Goal: Transaction & Acquisition: Purchase product/service

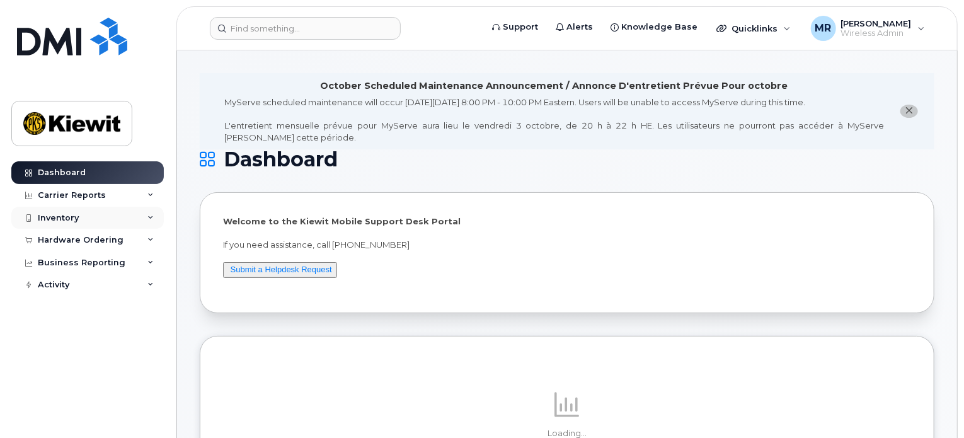
click at [58, 213] on div "Inventory" at bounding box center [58, 218] width 41 height 10
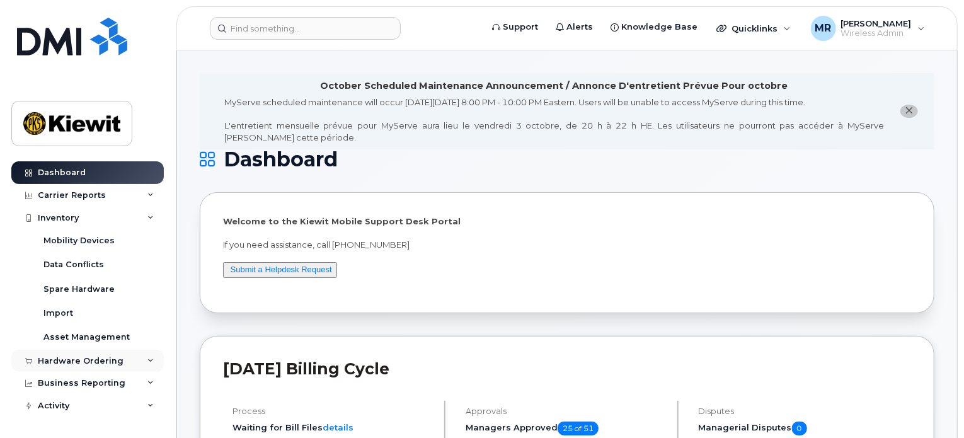
click at [66, 357] on div "Hardware Ordering" at bounding box center [81, 361] width 86 height 10
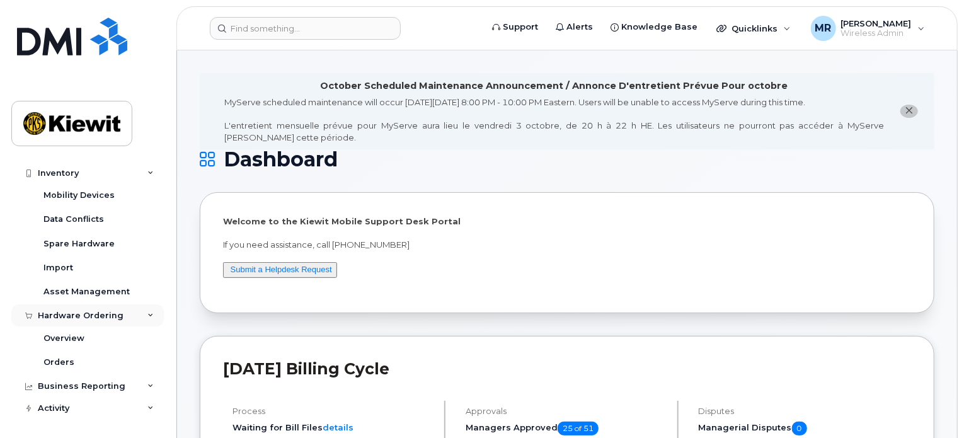
click at [69, 315] on div "Hardware Ordering" at bounding box center [81, 316] width 86 height 10
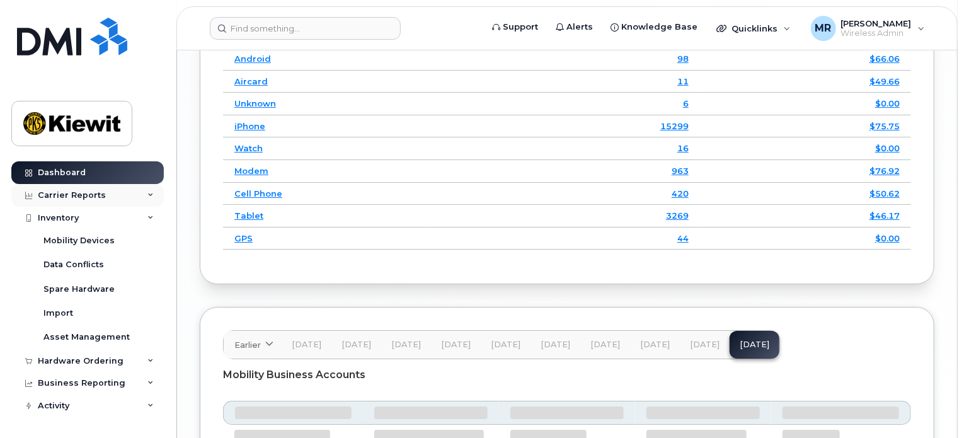
scroll to position [2142, 0]
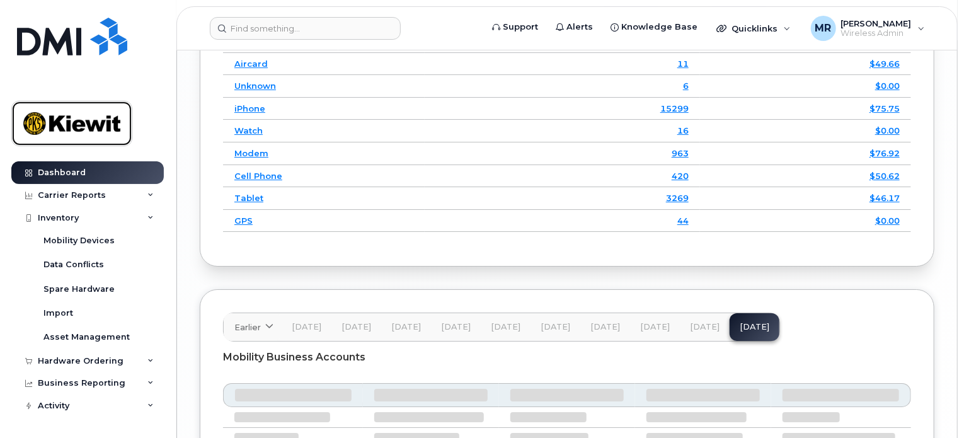
click at [58, 129] on img at bounding box center [71, 123] width 97 height 37
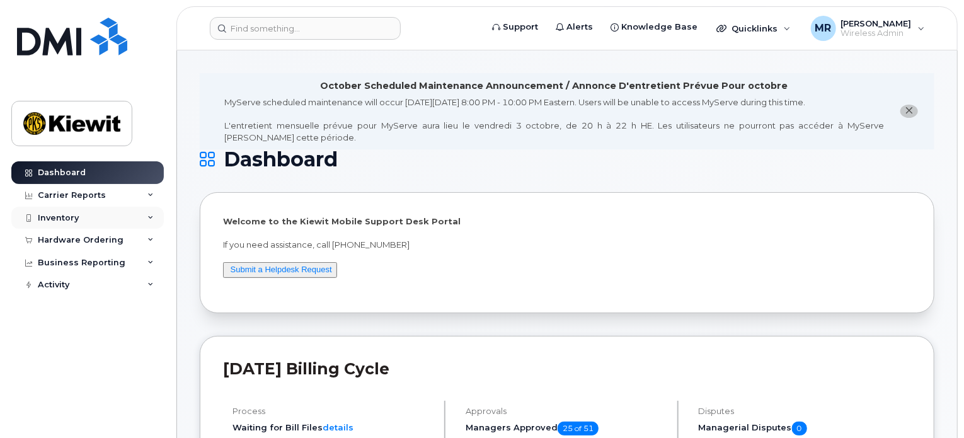
click at [53, 219] on div "Inventory" at bounding box center [58, 218] width 41 height 10
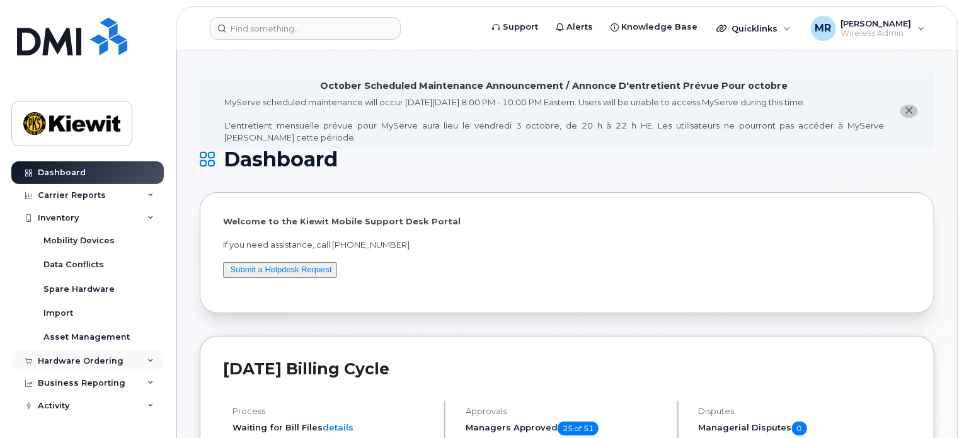
click at [67, 354] on div "Hardware Ordering" at bounding box center [87, 361] width 152 height 23
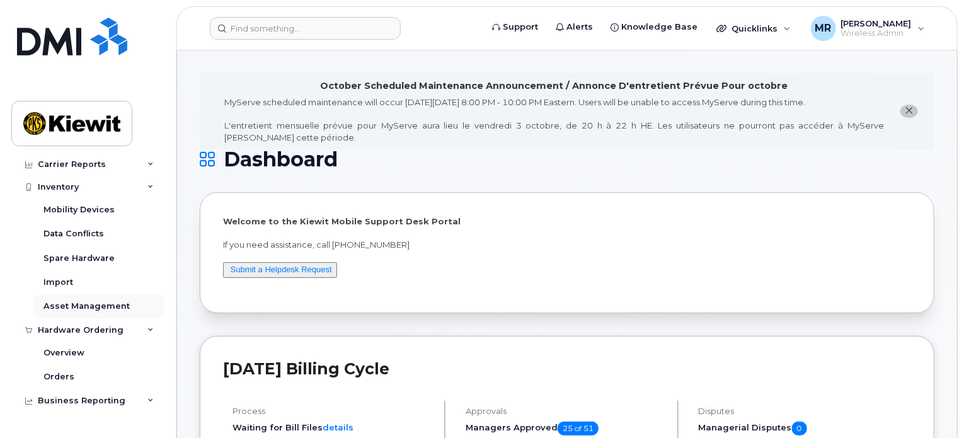
scroll to position [45, 0]
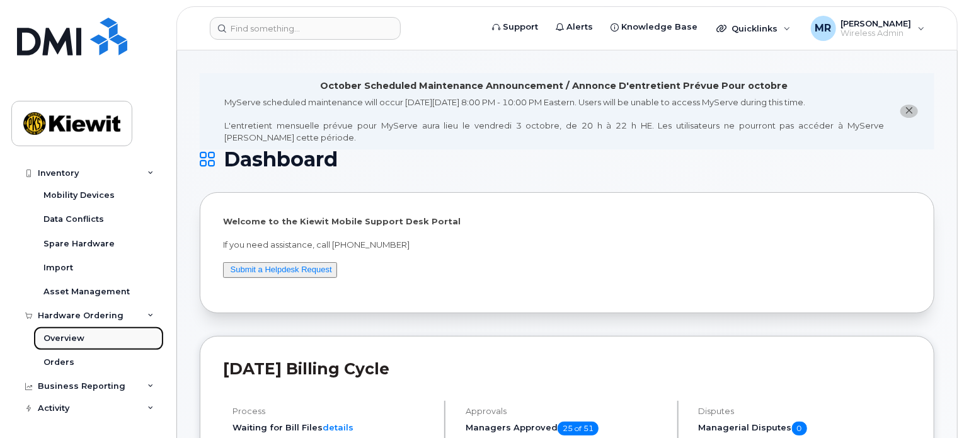
click at [66, 336] on div "Overview" at bounding box center [63, 338] width 41 height 11
click at [74, 338] on div "Overview" at bounding box center [63, 338] width 41 height 11
click at [68, 357] on div "Orders" at bounding box center [58, 362] width 31 height 11
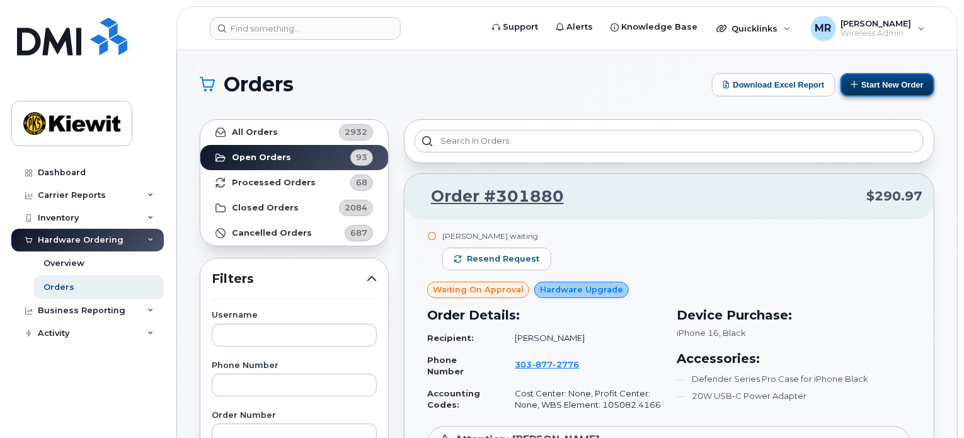
click at [908, 85] on button "Start New Order" at bounding box center [888, 84] width 94 height 23
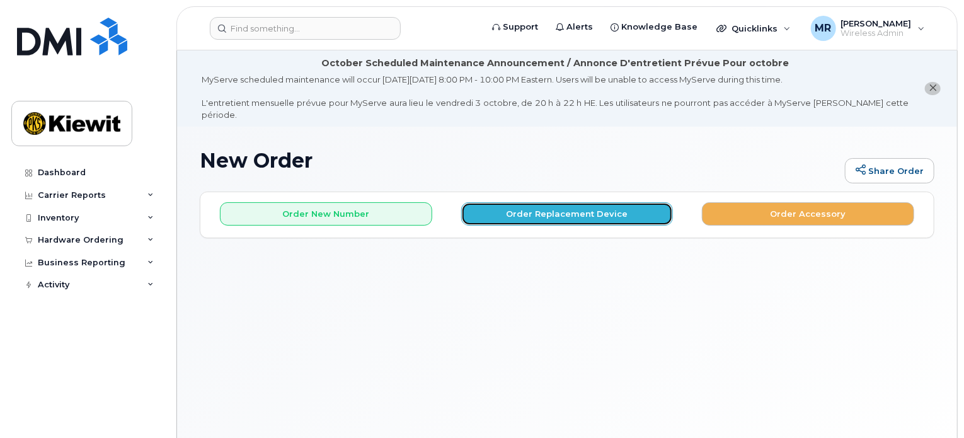
click at [565, 207] on button "Order Replacement Device" at bounding box center [567, 213] width 212 height 23
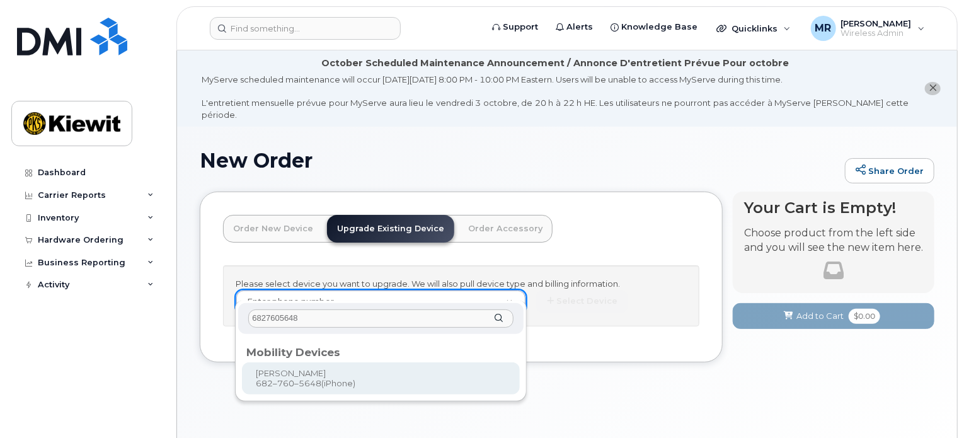
type input "6827605648"
type input "1171078"
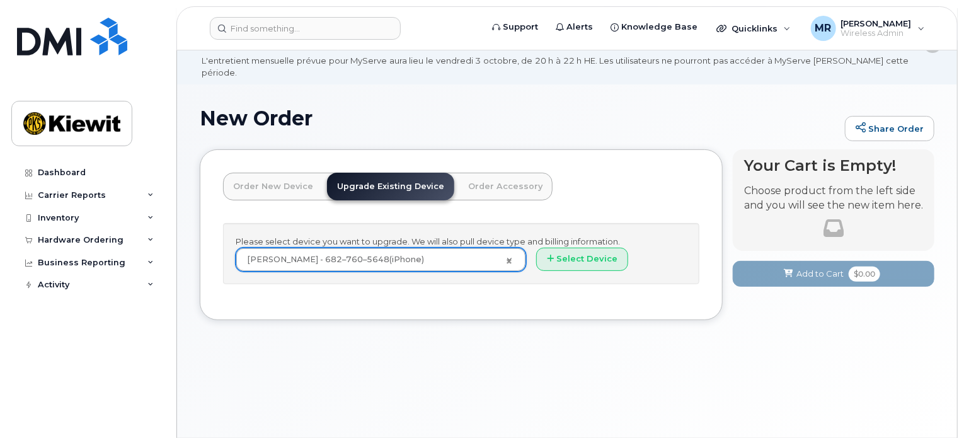
scroll to position [63, 0]
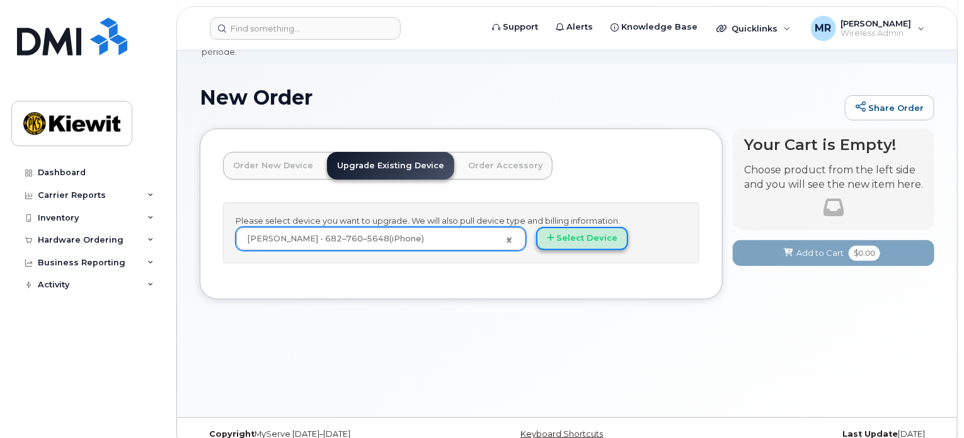
click at [560, 229] on button "Select Device" at bounding box center [582, 238] width 92 height 23
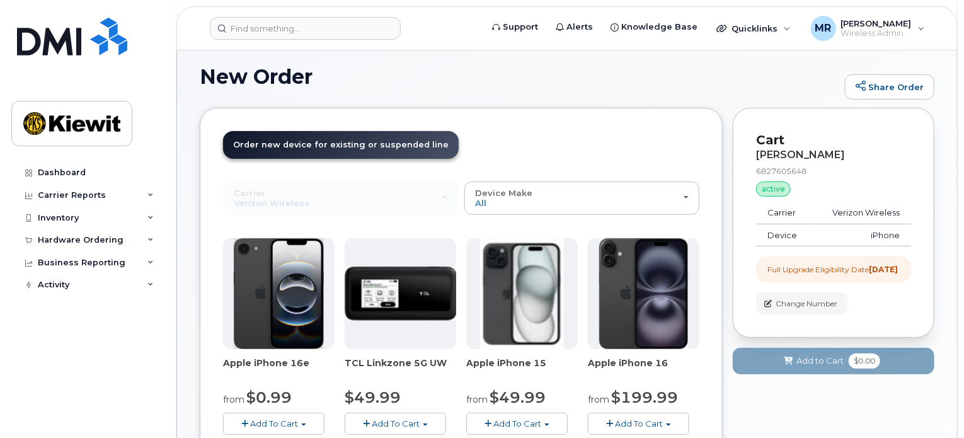
scroll to position [81, 0]
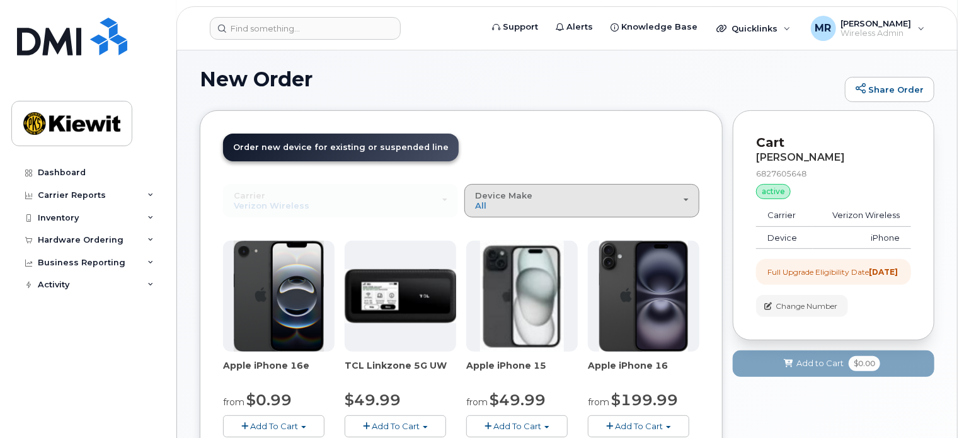
click at [628, 191] on div "Device Make All iPhone Modem Tablet" at bounding box center [582, 201] width 214 height 20
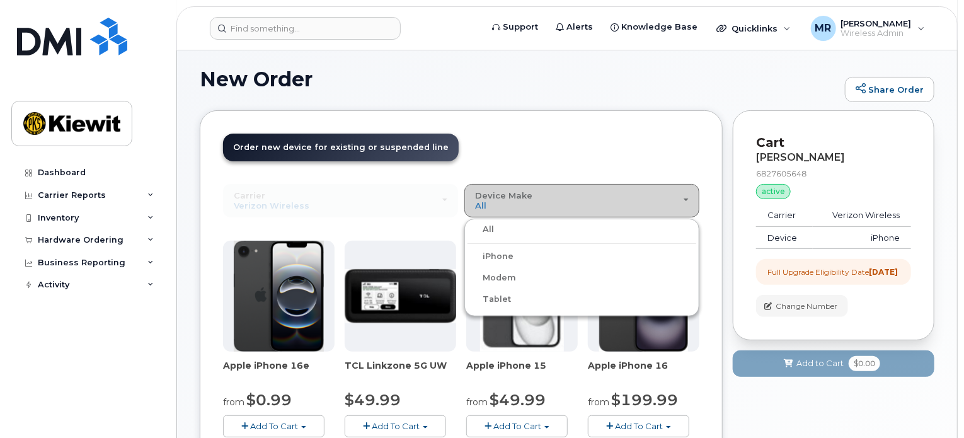
click at [593, 196] on div "Device Make All iPhone Modem Tablet" at bounding box center [582, 201] width 214 height 20
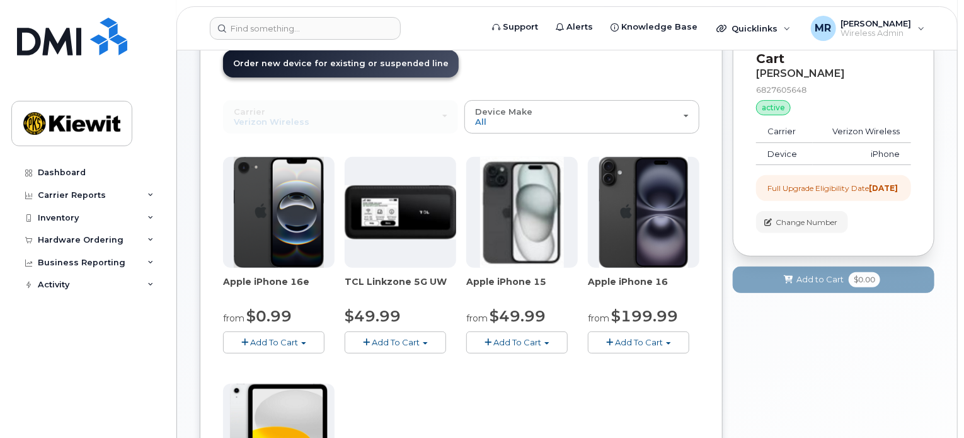
scroll to position [144, 0]
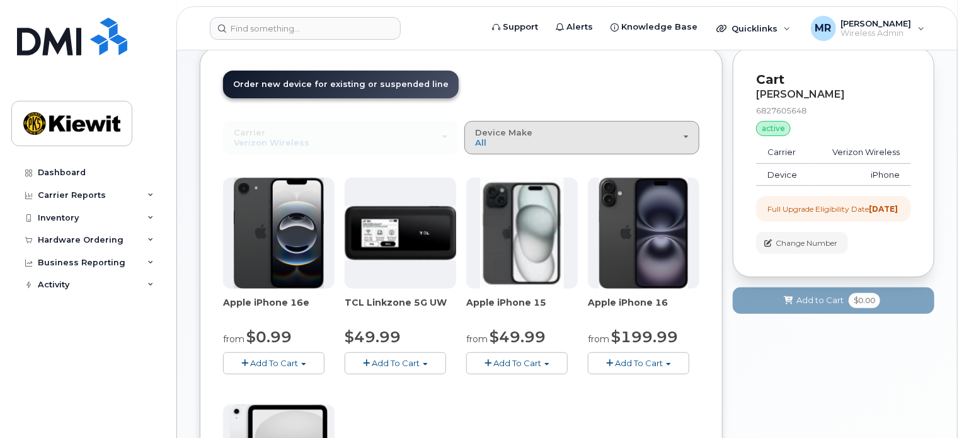
click at [557, 130] on div "Device Make All iPhone Modem Tablet" at bounding box center [582, 138] width 214 height 20
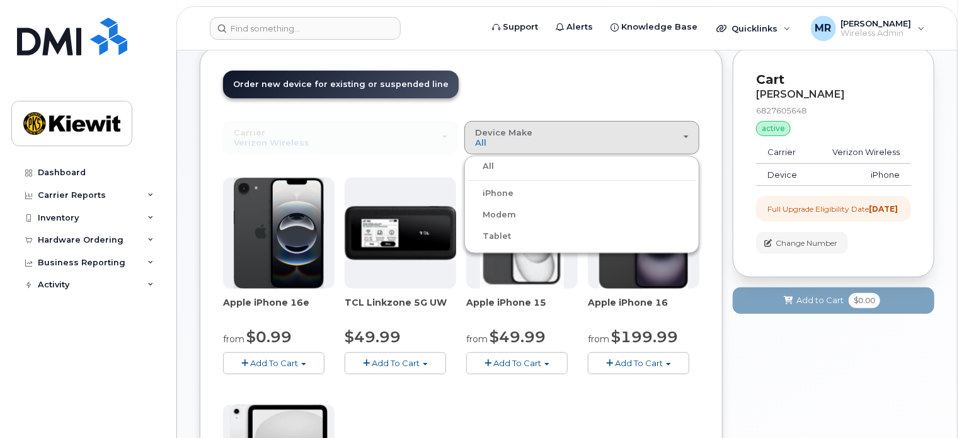
click at [489, 159] on label "All" at bounding box center [481, 166] width 26 height 15
click at [0, 0] on input "All" at bounding box center [0, 0] width 0 height 0
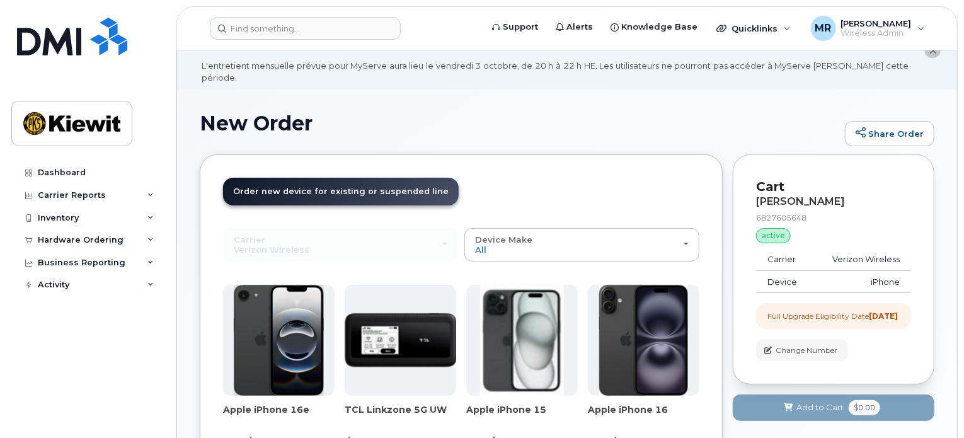
scroll to position [18, 0]
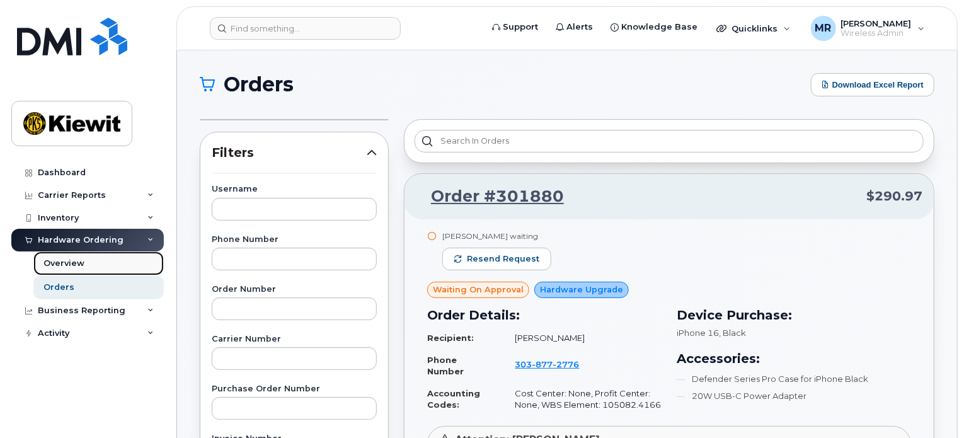
click at [70, 264] on div "Overview" at bounding box center [63, 263] width 41 height 11
click at [68, 287] on div "Orders" at bounding box center [58, 287] width 31 height 11
drag, startPoint x: 389, startPoint y: 301, endPoint x: 383, endPoint y: 129, distance: 171.5
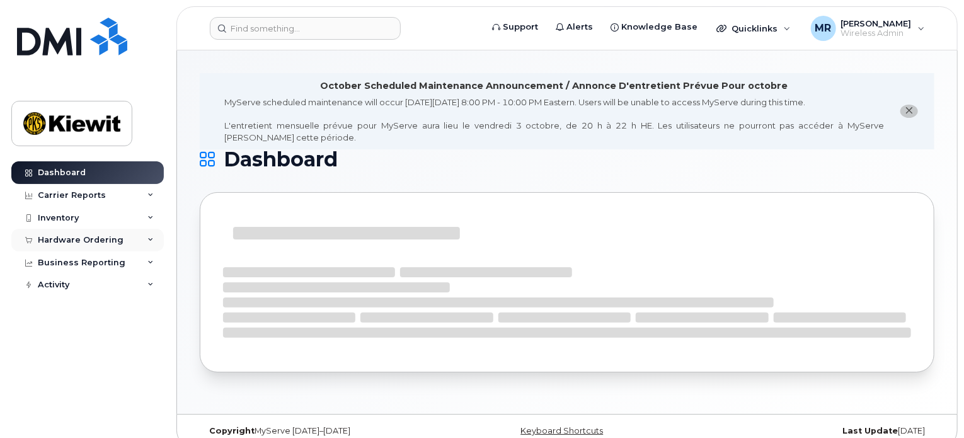
click at [67, 237] on div "Hardware Ordering" at bounding box center [81, 240] width 86 height 10
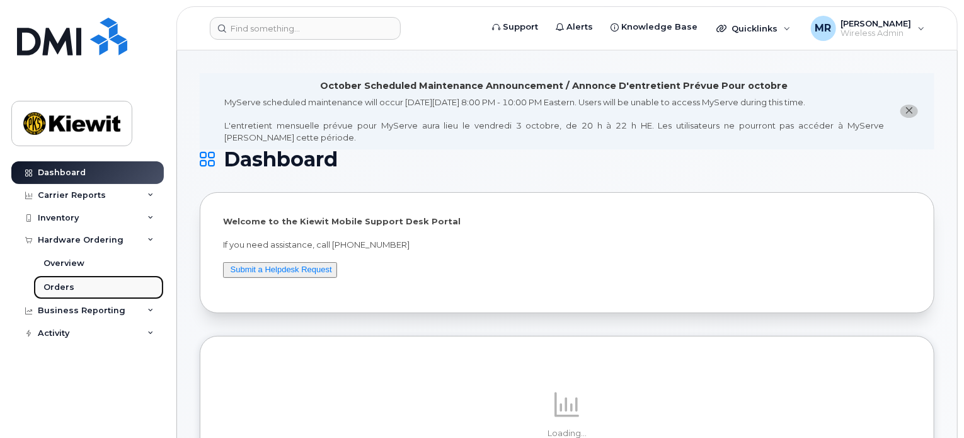
click at [65, 283] on div "Orders" at bounding box center [58, 287] width 31 height 11
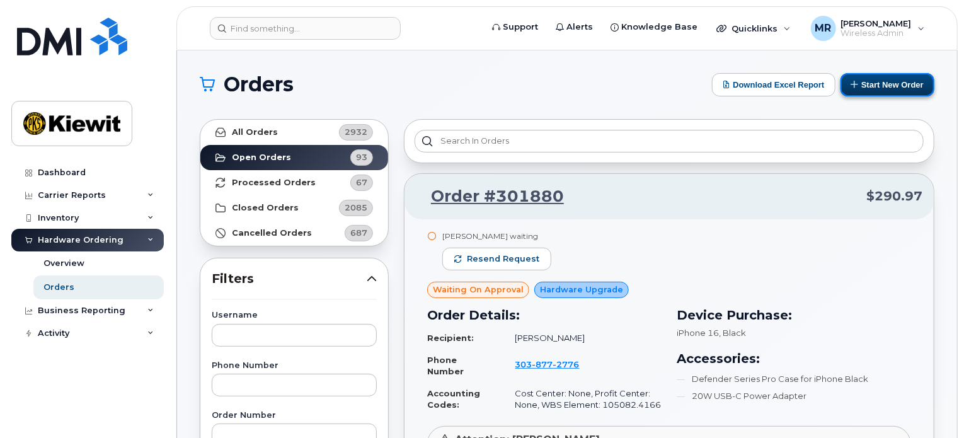
click at [890, 81] on button "Start New Order" at bounding box center [888, 84] width 94 height 23
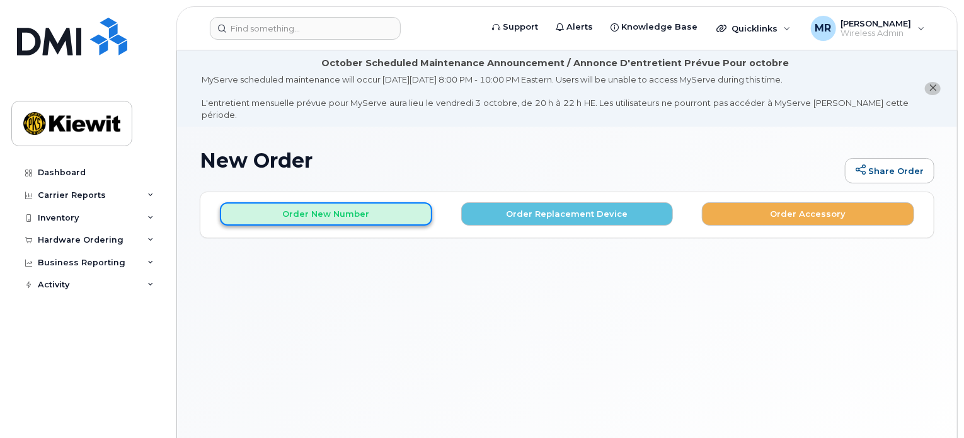
click at [334, 202] on button "Order New Number" at bounding box center [326, 213] width 212 height 23
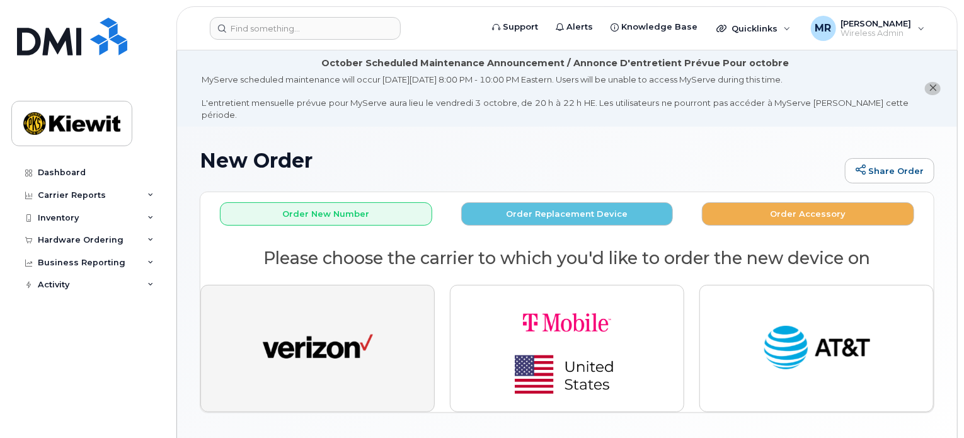
click at [345, 320] on img "button" at bounding box center [318, 348] width 110 height 57
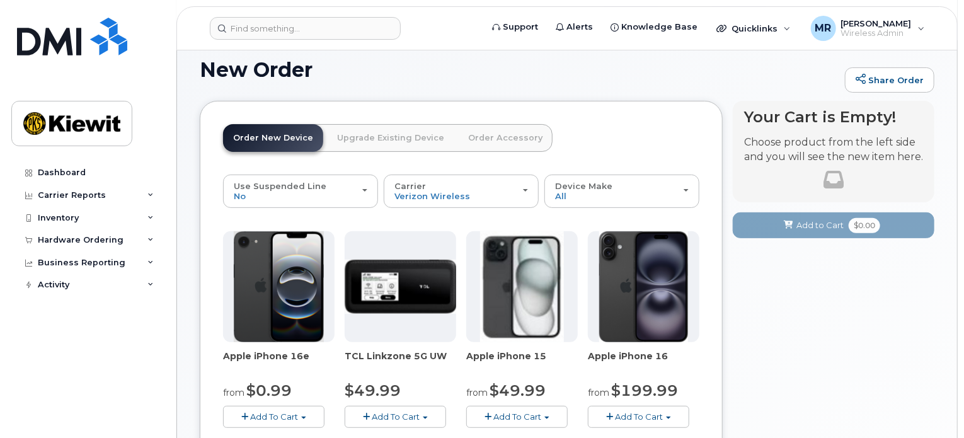
scroll to position [63, 0]
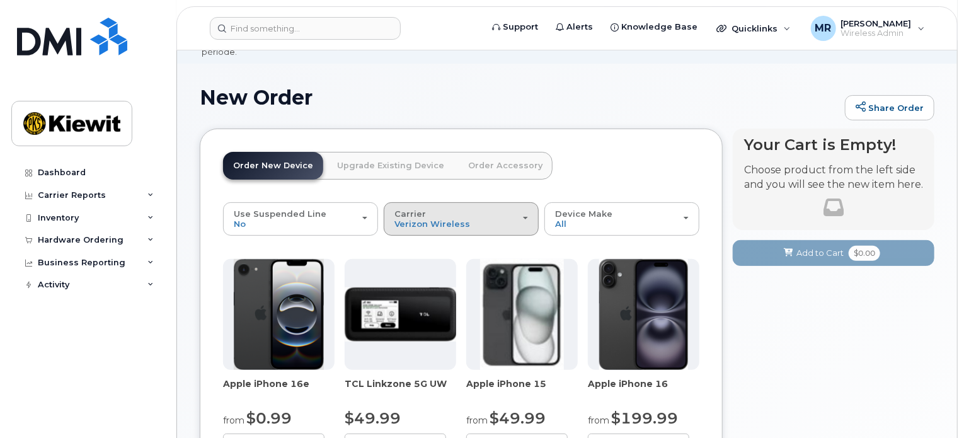
click at [466, 209] on div "Carrier Verizon Wireless T-Mobile AT&T Wireless" at bounding box center [461, 219] width 134 height 20
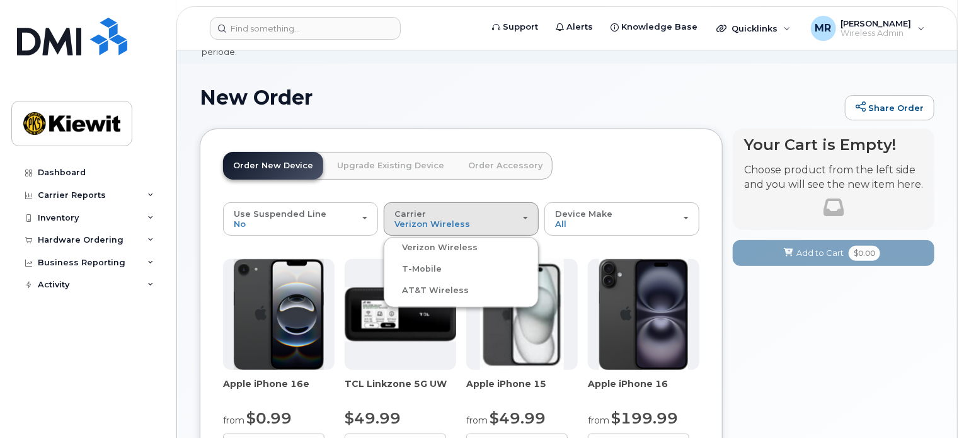
click at [431, 240] on label "Verizon Wireless" at bounding box center [432, 247] width 91 height 15
click at [0, 0] on input "Verizon Wireless" at bounding box center [0, 0] width 0 height 0
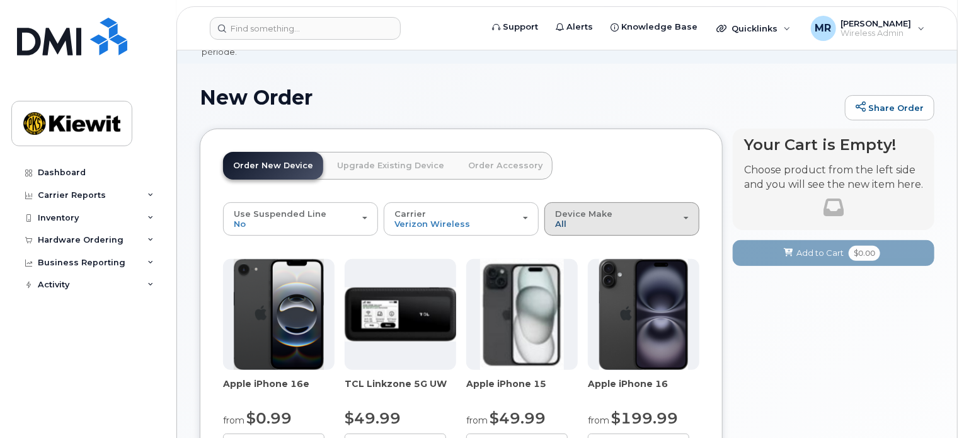
click at [560, 219] on span "All" at bounding box center [560, 224] width 11 height 10
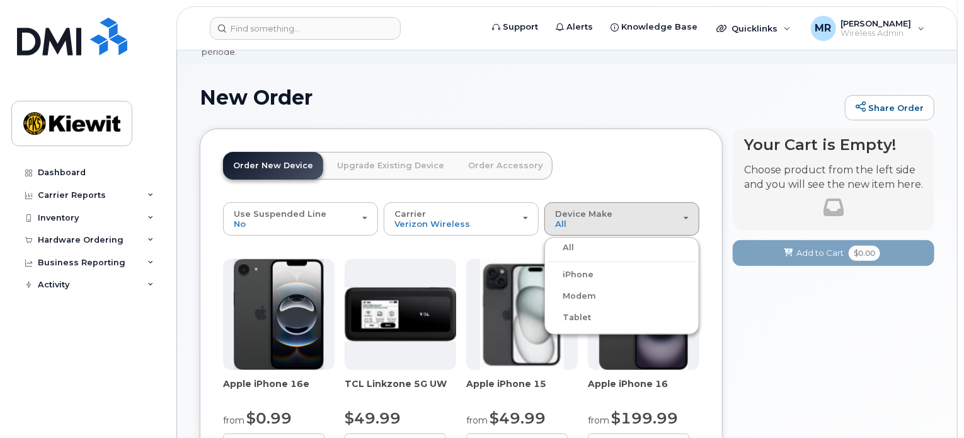
click at [570, 240] on label "All" at bounding box center [561, 247] width 26 height 15
click at [0, 0] on input "All" at bounding box center [0, 0] width 0 height 0
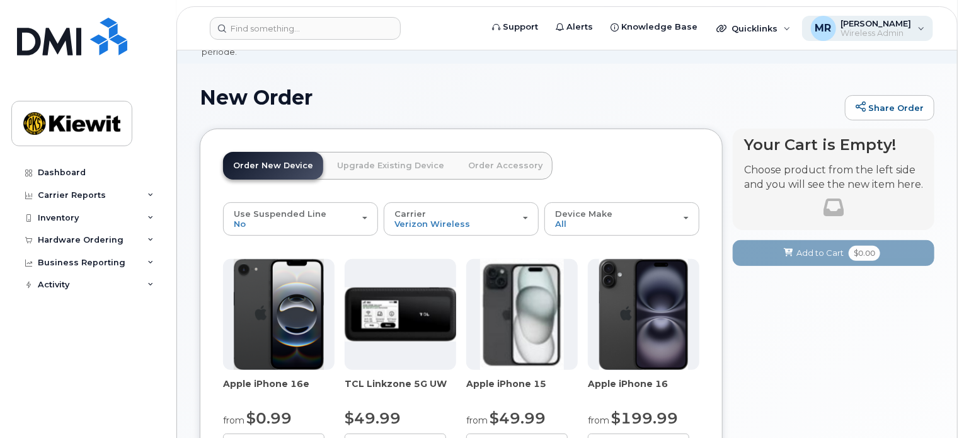
click at [920, 30] on div "[PERSON_NAME] Wireless Admin" at bounding box center [868, 28] width 132 height 25
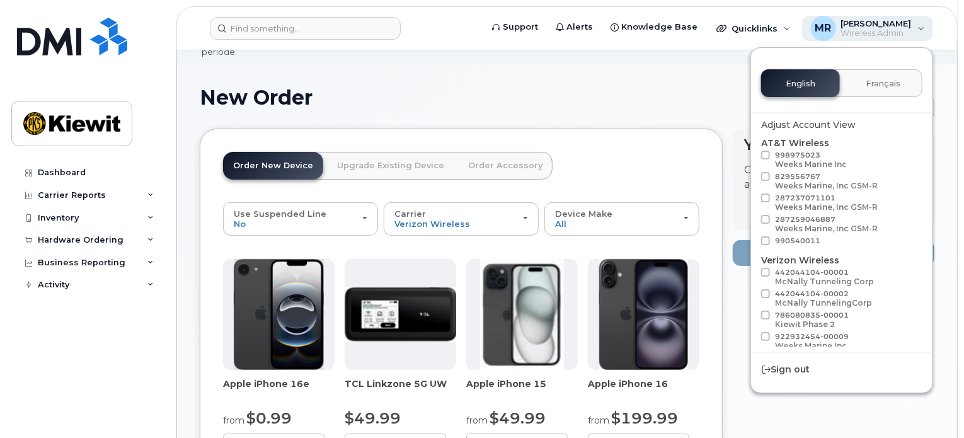
click at [920, 30] on div "[PERSON_NAME] Wireless Admin" at bounding box center [868, 28] width 132 height 25
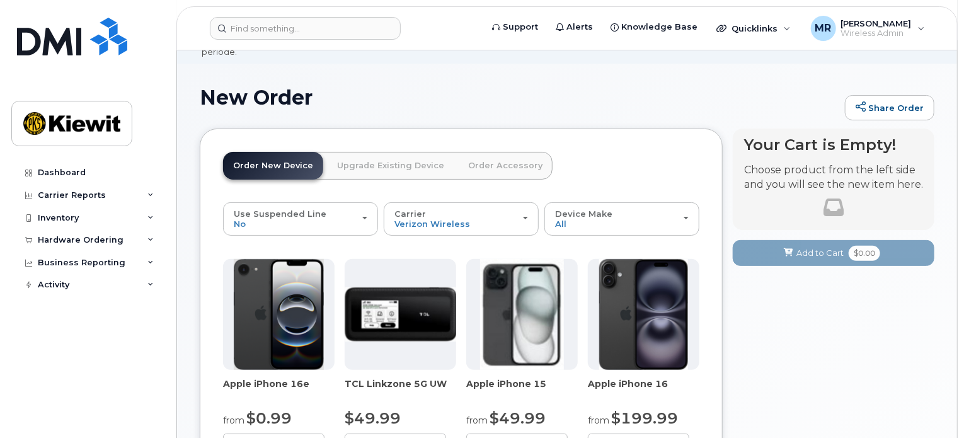
click at [502, 152] on link "Order Accessory" at bounding box center [505, 166] width 95 height 28
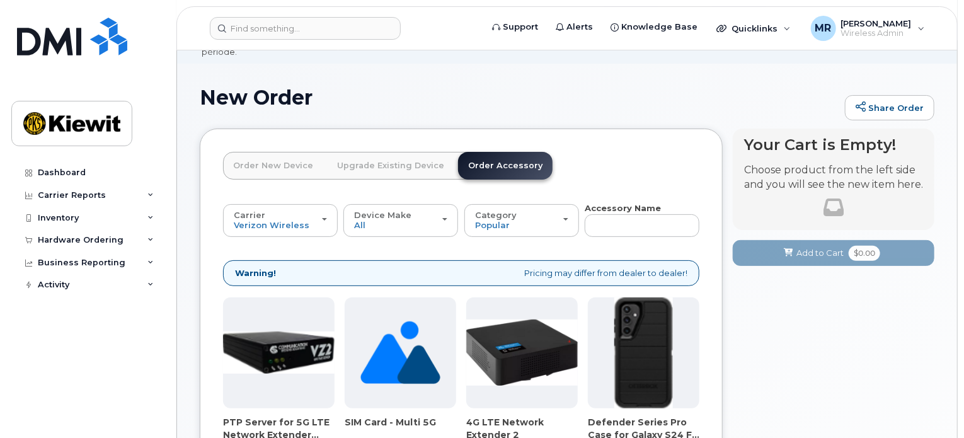
click at [400, 161] on link "Upgrade Existing Device" at bounding box center [390, 166] width 127 height 28
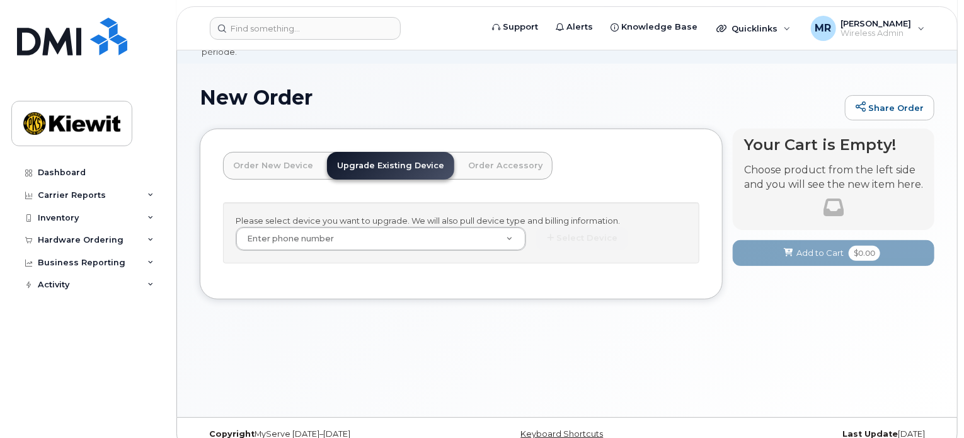
click at [279, 156] on link "Order New Device" at bounding box center [273, 166] width 100 height 28
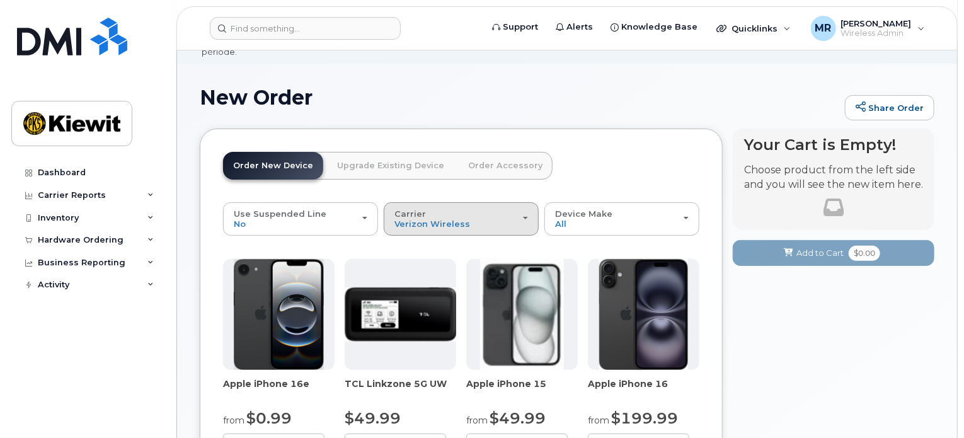
click at [457, 209] on div "Carrier Verizon Wireless T-Mobile AT&T Wireless" at bounding box center [461, 219] width 134 height 20
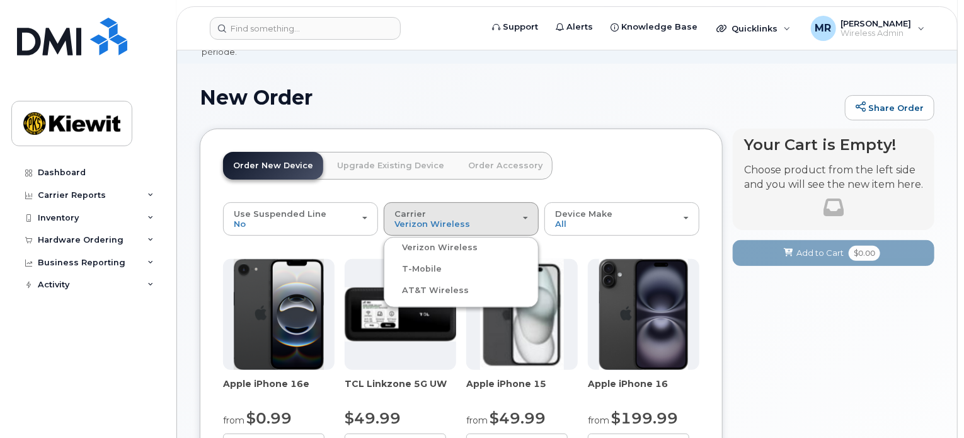
click at [426, 262] on label "T-Mobile" at bounding box center [414, 268] width 55 height 15
click at [0, 0] on input "T-Mobile" at bounding box center [0, 0] width 0 height 0
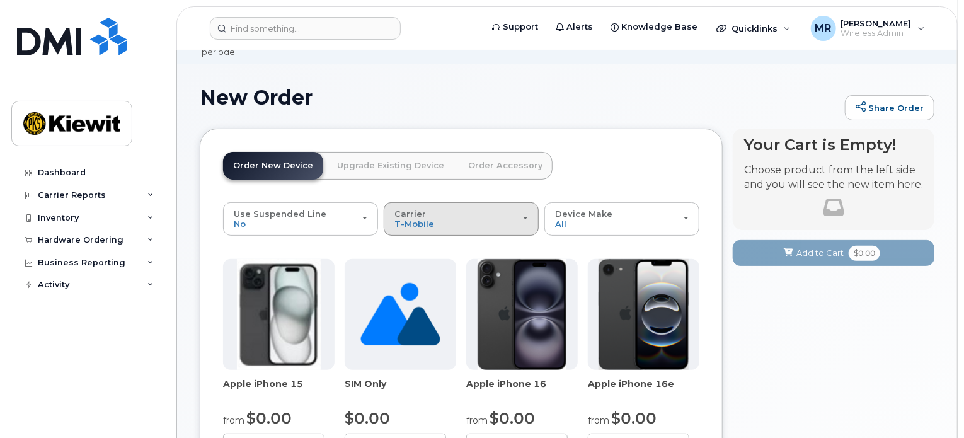
click at [442, 209] on div "Carrier Verizon Wireless T-Mobile AT&T Wireless" at bounding box center [461, 219] width 134 height 20
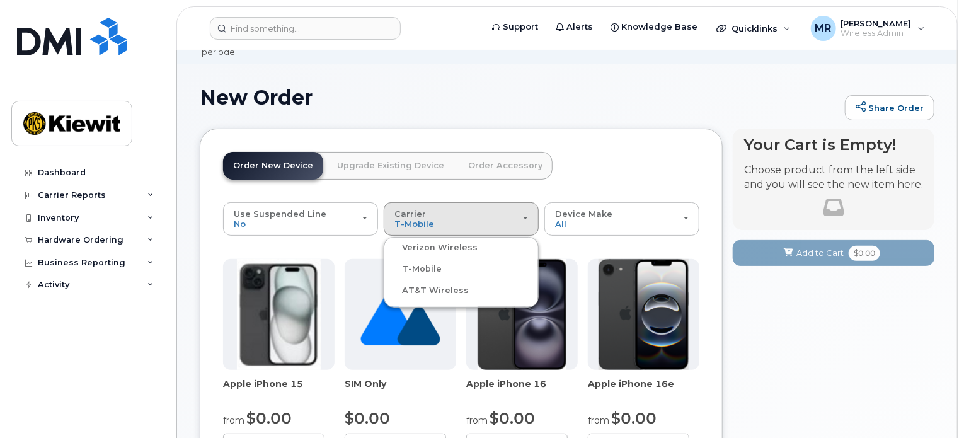
click at [405, 240] on label "Verizon Wireless" at bounding box center [432, 247] width 91 height 15
click at [0, 0] on input "Verizon Wireless" at bounding box center [0, 0] width 0 height 0
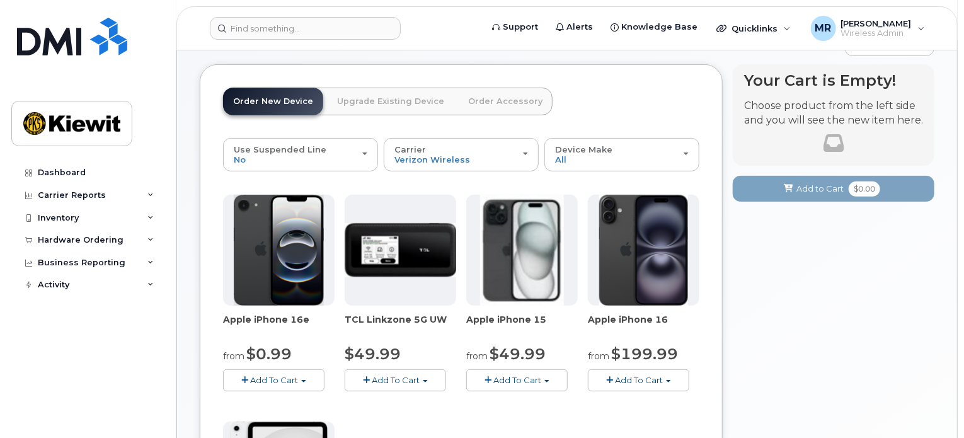
scroll to position [126, 0]
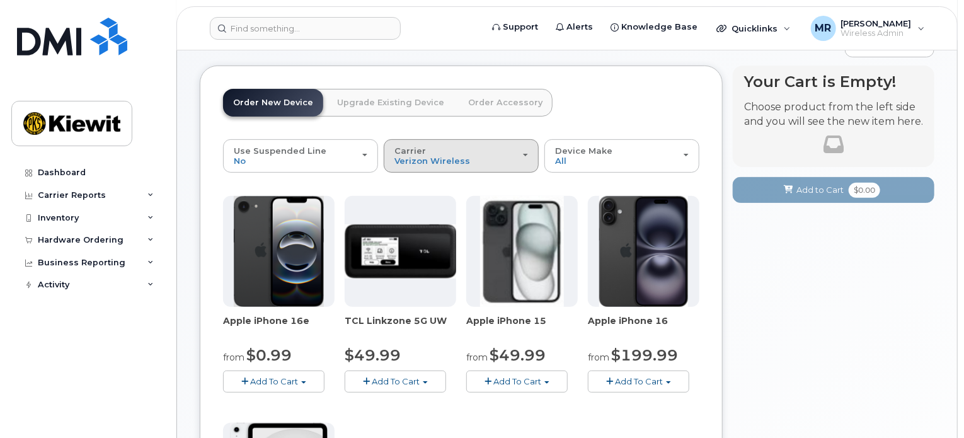
click at [453, 158] on button "Carrier Verizon Wireless T-Mobile AT&T Wireless" at bounding box center [461, 155] width 155 height 33
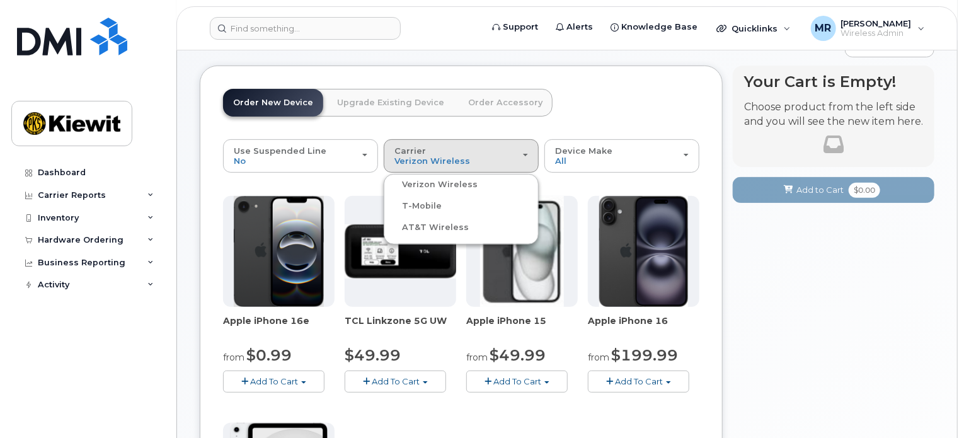
click at [428, 220] on label "AT&T Wireless" at bounding box center [428, 227] width 82 height 15
click at [0, 0] on input "AT&T Wireless" at bounding box center [0, 0] width 0 height 0
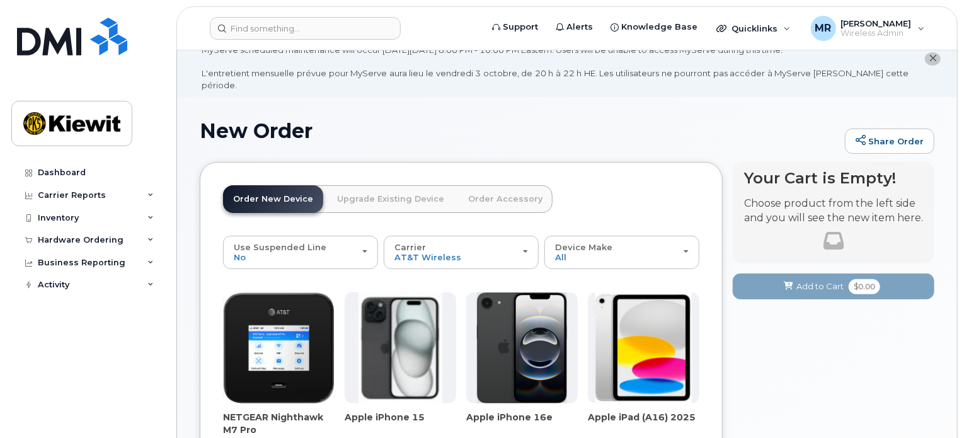
scroll to position [0, 0]
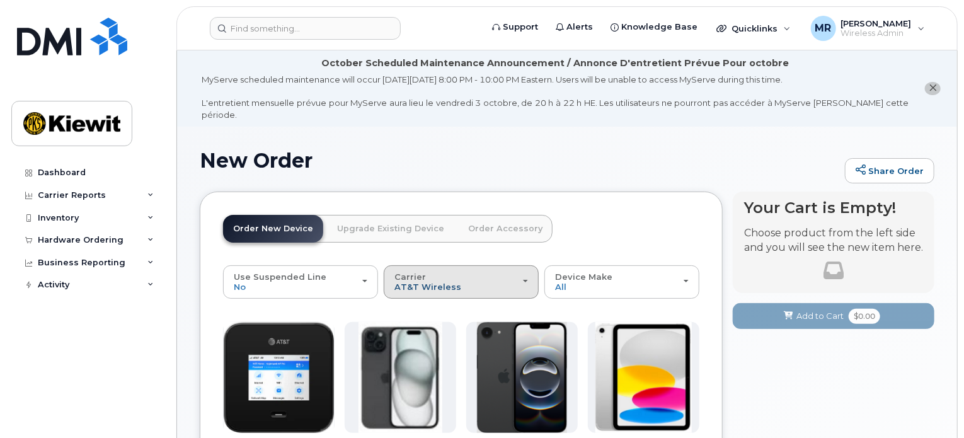
click at [423, 282] on span "AT&T Wireless" at bounding box center [427, 287] width 67 height 10
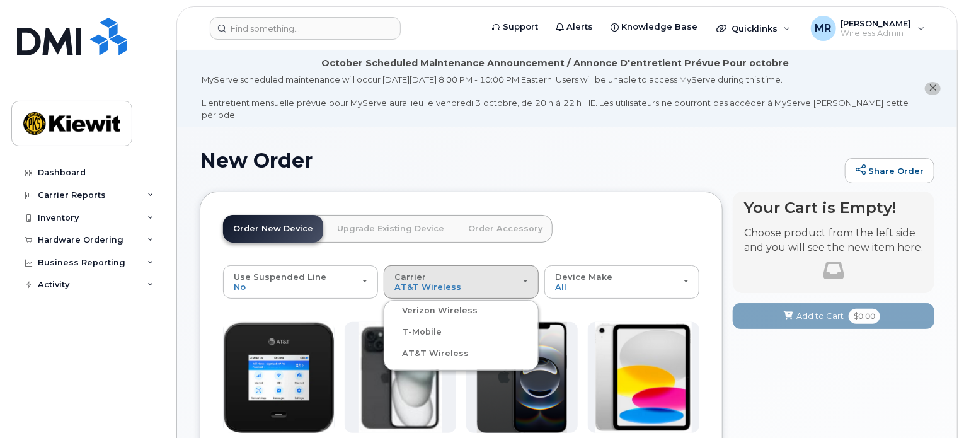
click at [422, 303] on label "Verizon Wireless" at bounding box center [432, 310] width 91 height 15
click at [0, 0] on input "Verizon Wireless" at bounding box center [0, 0] width 0 height 0
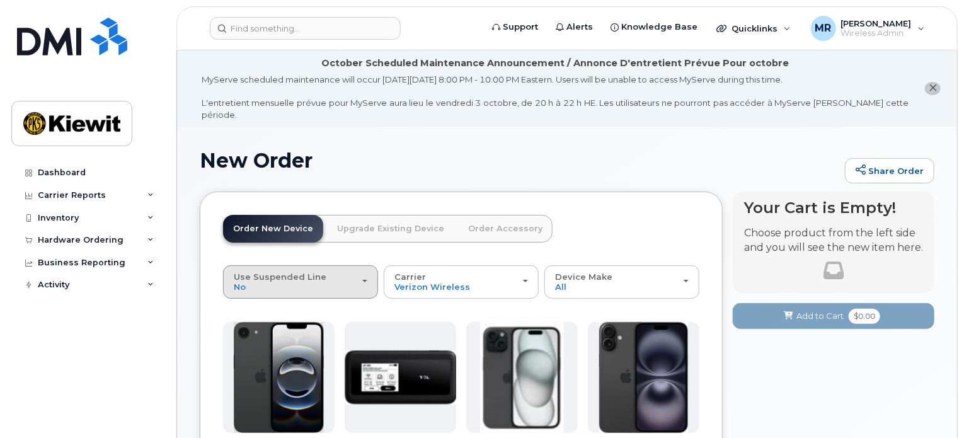
click at [294, 273] on div "Use Suspended Line No" at bounding box center [301, 282] width 134 height 20
click at [255, 327] on span "Yes" at bounding box center [248, 331] width 15 height 9
click at [0, 0] on input "change Yes" at bounding box center [0, 0] width 0 height 0
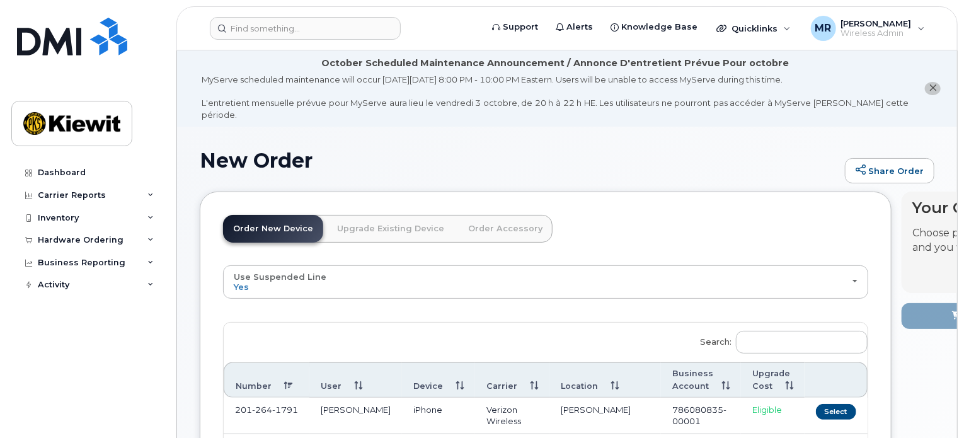
click at [277, 217] on link "Order New Device" at bounding box center [273, 229] width 100 height 28
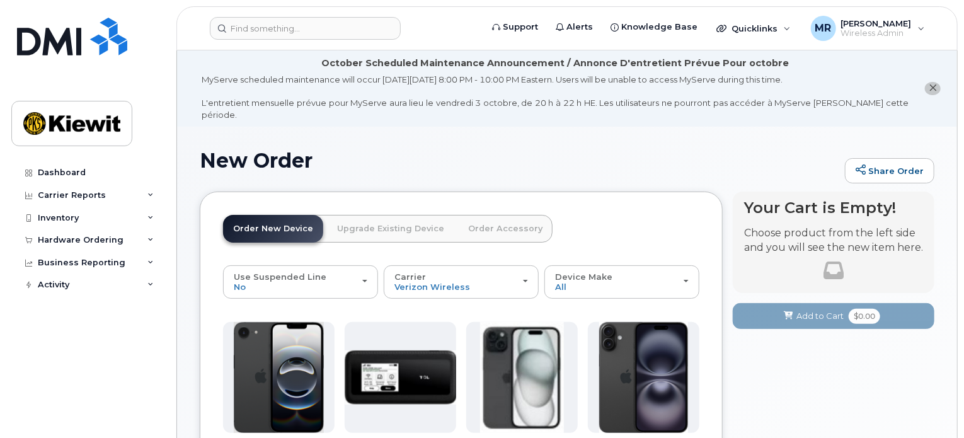
click at [391, 219] on link "Upgrade Existing Device" at bounding box center [390, 229] width 127 height 28
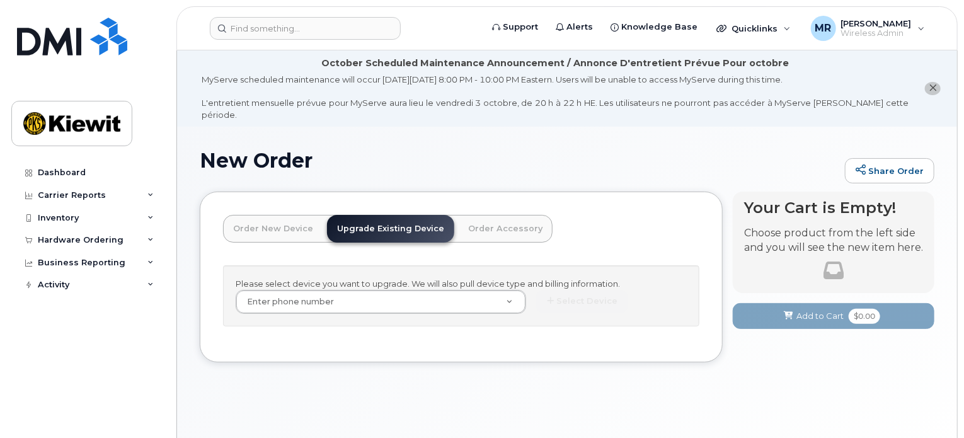
click at [285, 219] on link "Order New Device" at bounding box center [273, 229] width 100 height 28
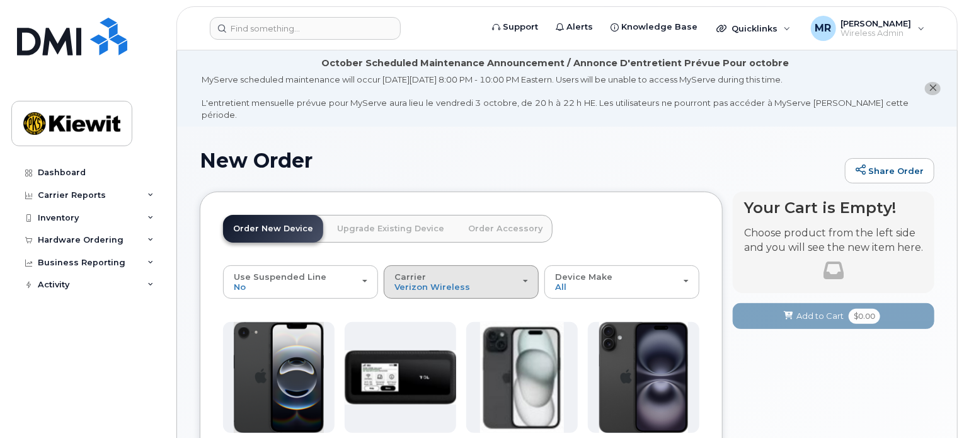
click at [416, 272] on span "Carrier" at bounding box center [410, 277] width 32 height 10
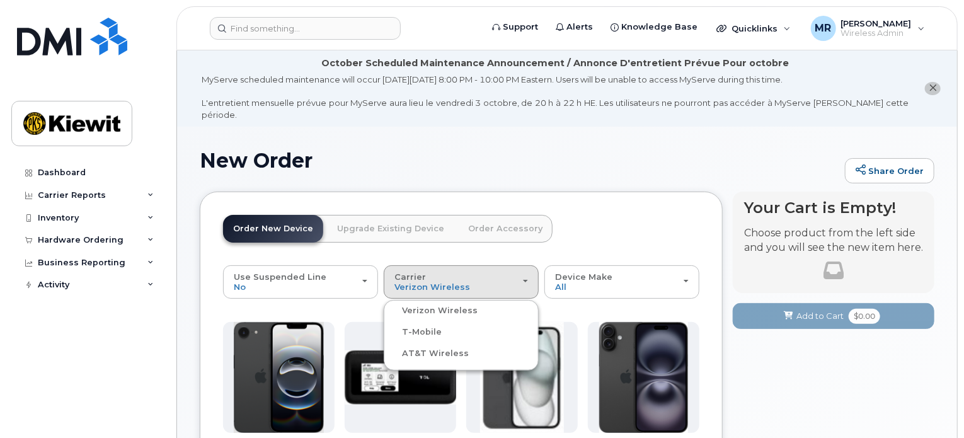
click at [567, 229] on header "Order New Device Upgrade Existing Device Order Accessory Order new device and n…" at bounding box center [461, 240] width 476 height 50
